Goal: Transaction & Acquisition: Subscribe to service/newsletter

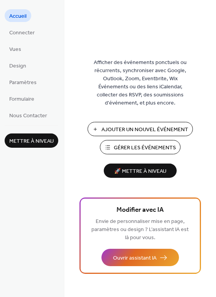
click at [143, 170] on span "🚀 Mettre à niveau" at bounding box center [140, 171] width 64 height 10
click at [128, 146] on span "Gérer les Événements" at bounding box center [145, 148] width 62 height 8
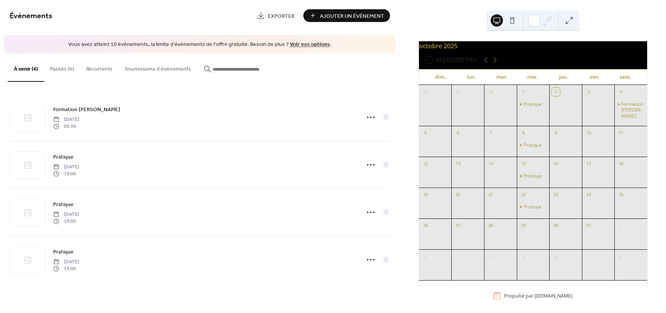
click at [62, 67] on button "Passés (6)" at bounding box center [62, 67] width 36 height 27
click at [31, 69] on button "À venir (4)" at bounding box center [26, 67] width 36 height 27
click at [306, 45] on link "Voir vos options" at bounding box center [310, 44] width 40 height 10
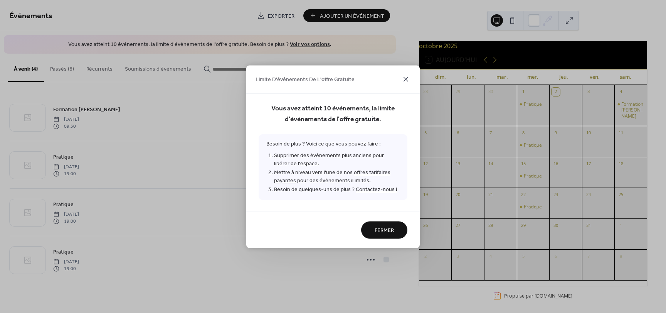
click at [405, 80] on icon at bounding box center [405, 79] width 5 height 5
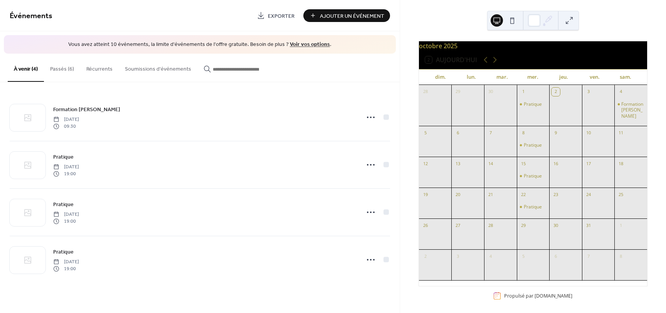
click at [98, 72] on button "Récurrents" at bounding box center [99, 67] width 39 height 27
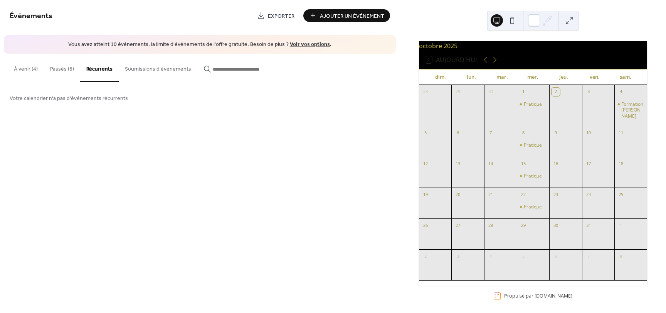
click at [38, 69] on button "À venir (4)" at bounding box center [26, 67] width 36 height 27
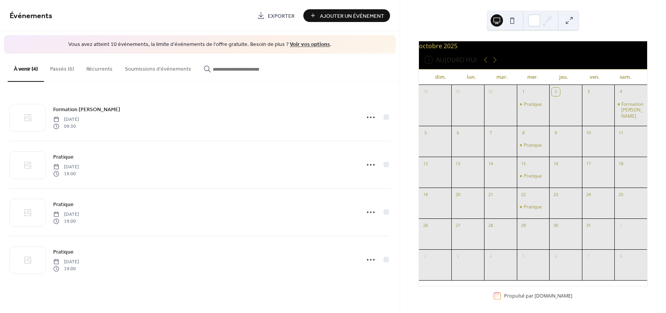
click at [60, 69] on button "Passés (6)" at bounding box center [62, 67] width 36 height 27
click at [26, 68] on button "À venir (4)" at bounding box center [26, 67] width 36 height 27
click at [299, 42] on link "Voir vos options" at bounding box center [310, 44] width 40 height 10
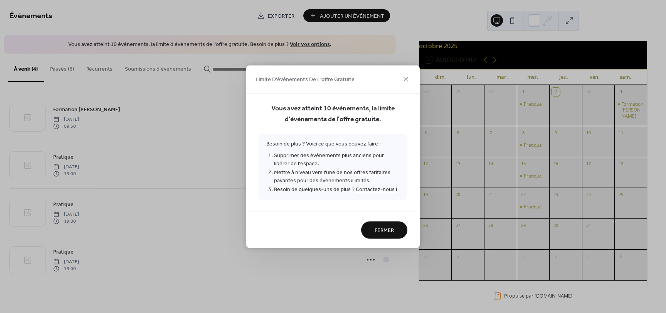
click at [373, 173] on link "offres tarifaires payantes" at bounding box center [332, 176] width 116 height 18
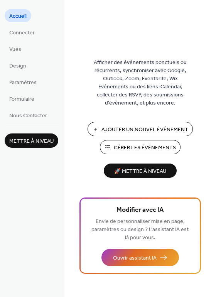
click at [148, 150] on span "Gérer les Événements" at bounding box center [145, 148] width 62 height 8
click at [135, 148] on span "Gérer les Événements" at bounding box center [145, 148] width 62 height 8
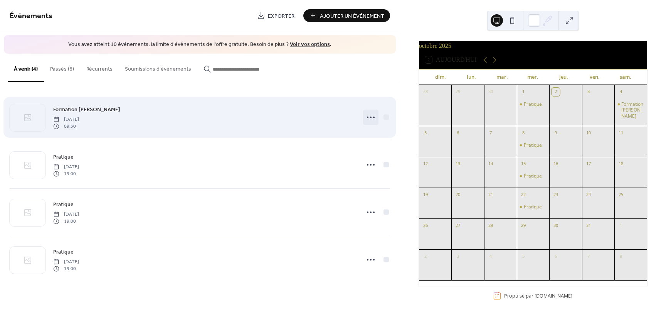
click at [370, 116] on icon at bounding box center [371, 117] width 12 height 12
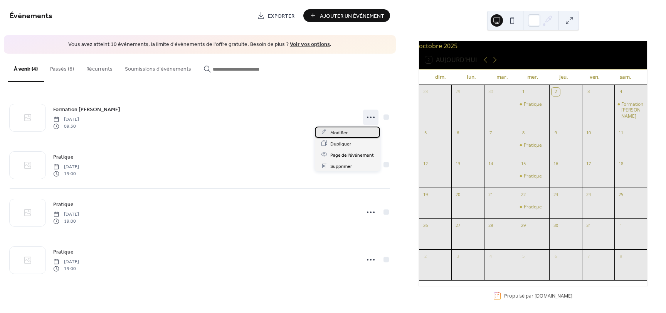
click at [349, 132] on div "Modifier" at bounding box center [347, 131] width 65 height 11
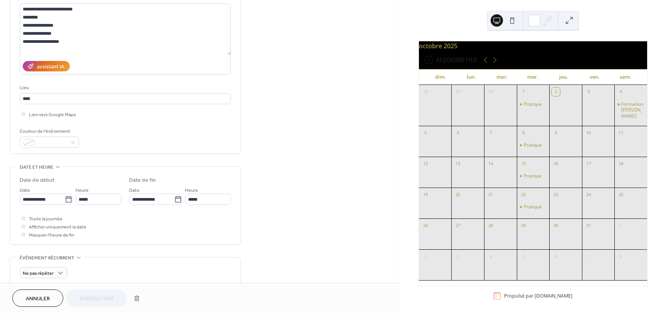
scroll to position [116, 0]
